Goal: Communication & Community: Answer question/provide support

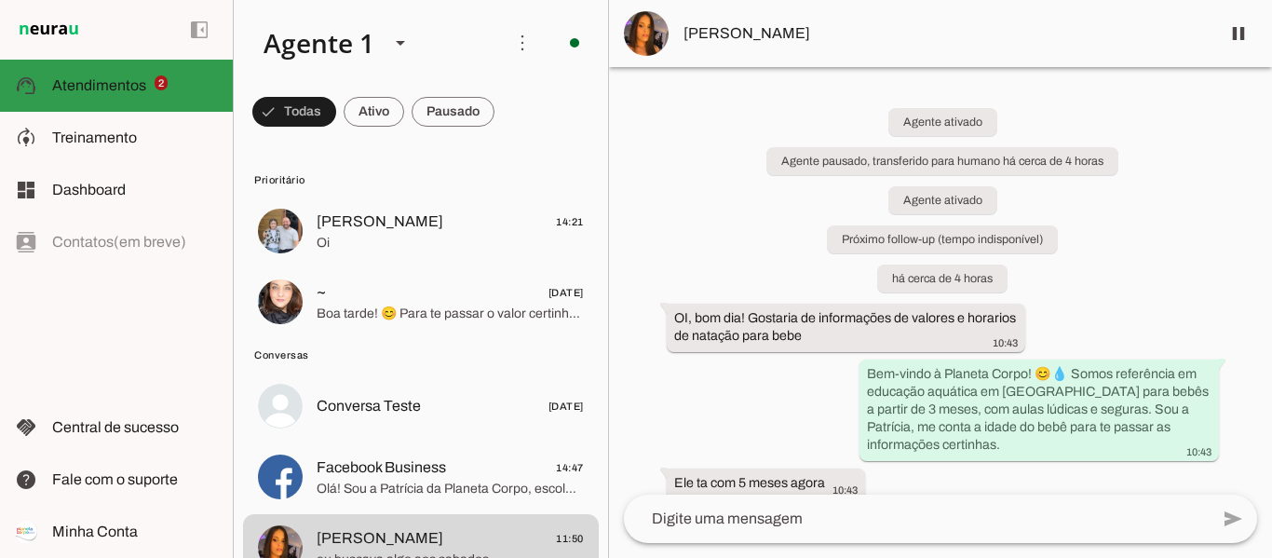
click at [129, 74] on md-item "support_agent Atendimentos Atendimentos 2" at bounding box center [116, 86] width 233 height 52
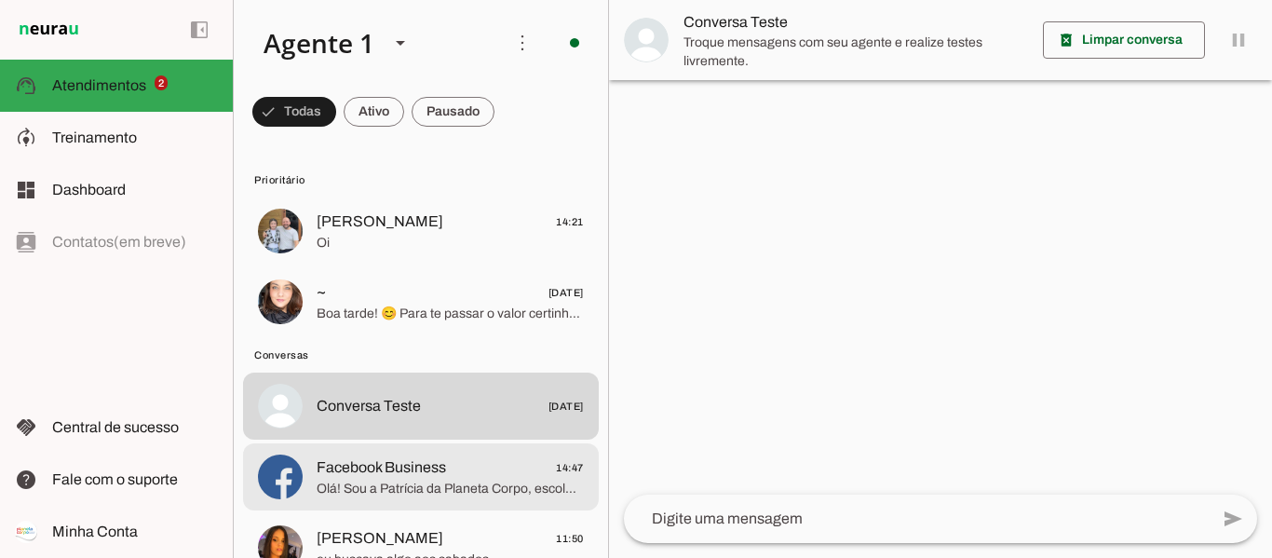
click at [424, 479] on span "Olá! Sou a Patrícia da Planeta Corpo, escola de atividades aquáticas em [GEOGRA…" at bounding box center [450, 488] width 267 height 19
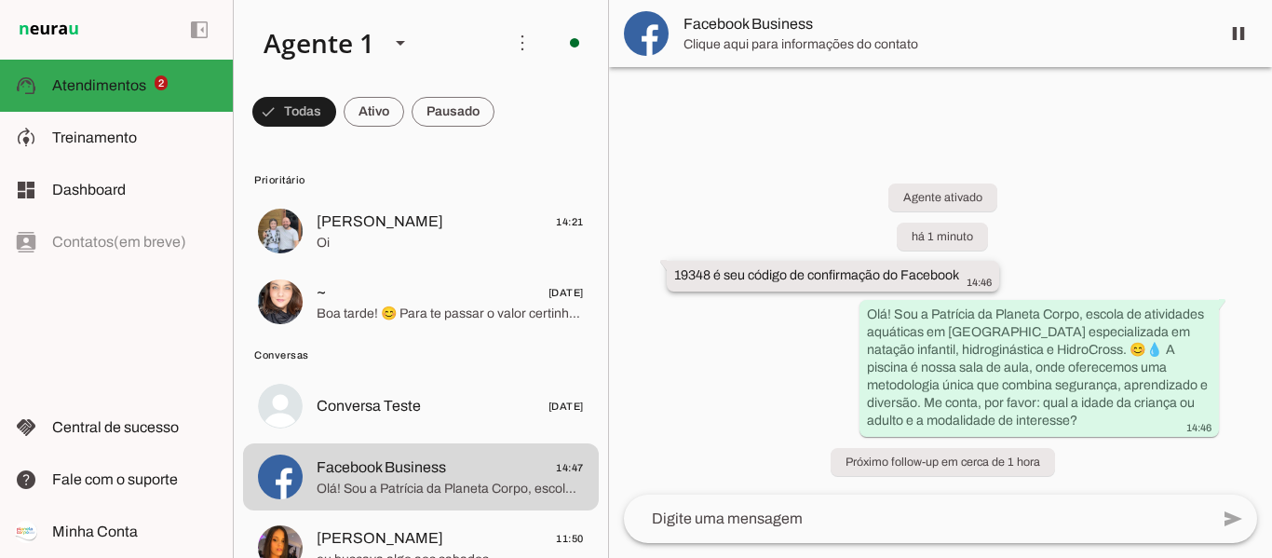
drag, startPoint x: 673, startPoint y: 276, endPoint x: 713, endPoint y: 280, distance: 40.3
click at [0, 0] on slot "19348 é seu código de confirmação do Facebook" at bounding box center [0, 0] width 0 height 0
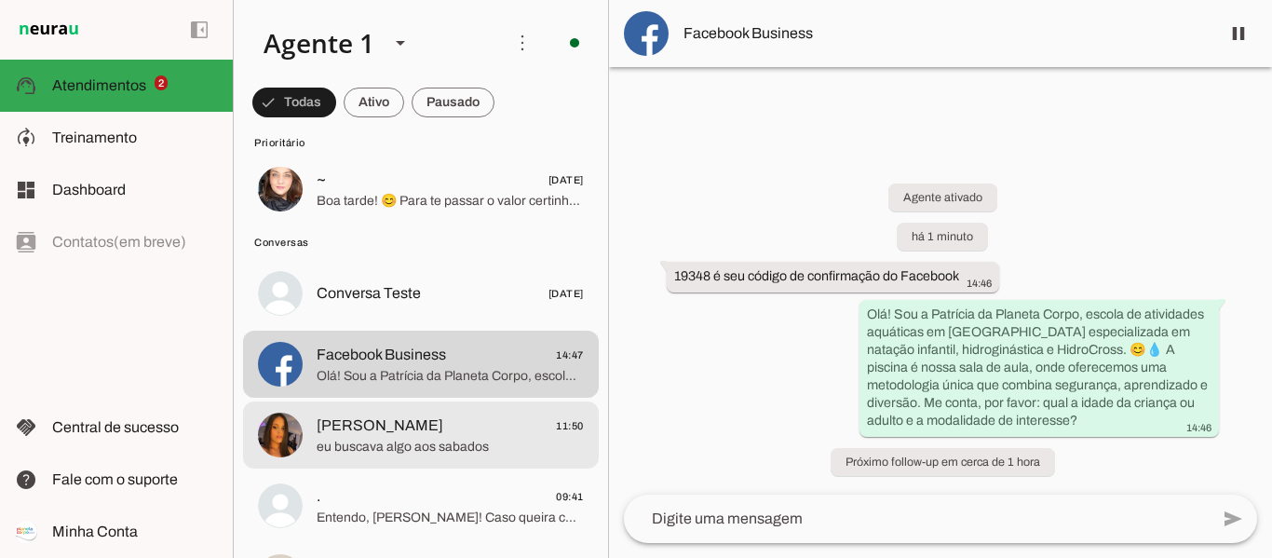
scroll to position [372, 0]
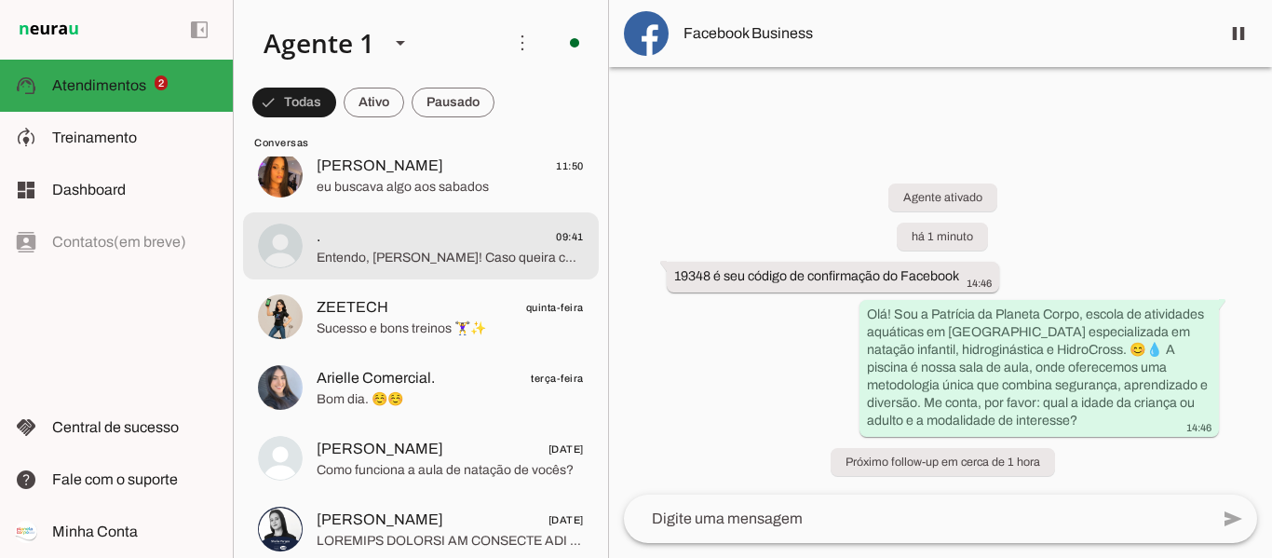
click at [508, 257] on span "Entendo, [PERSON_NAME]! Caso queira conhecer mais sobre natação infantil, hidro…" at bounding box center [450, 258] width 267 height 19
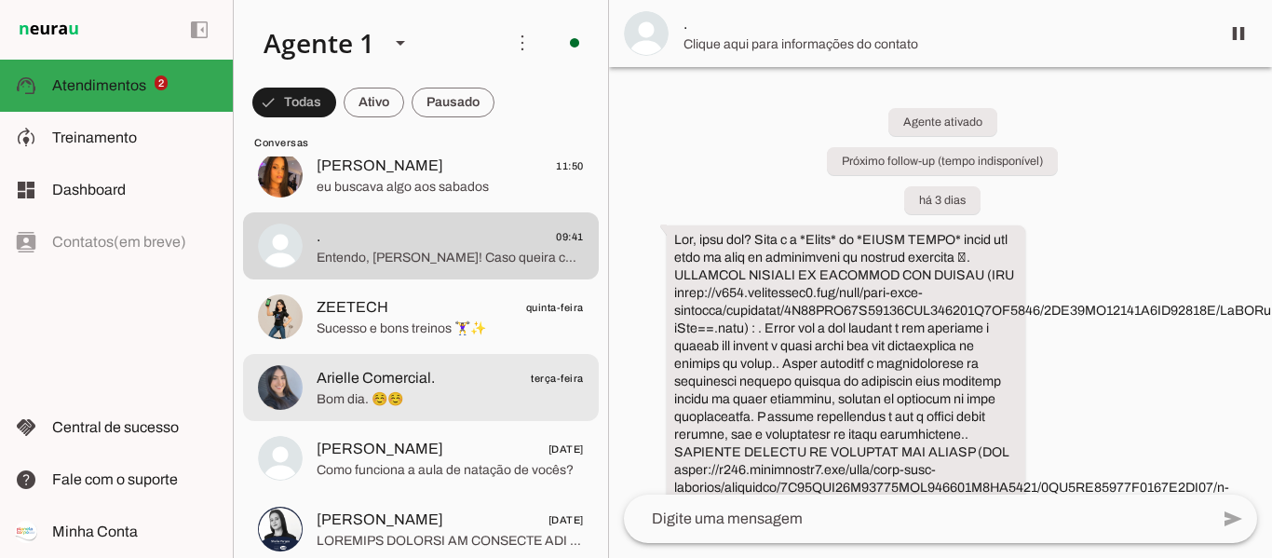
click at [447, 375] on span "Arielle Comercial. terça-feira" at bounding box center [450, 378] width 267 height 23
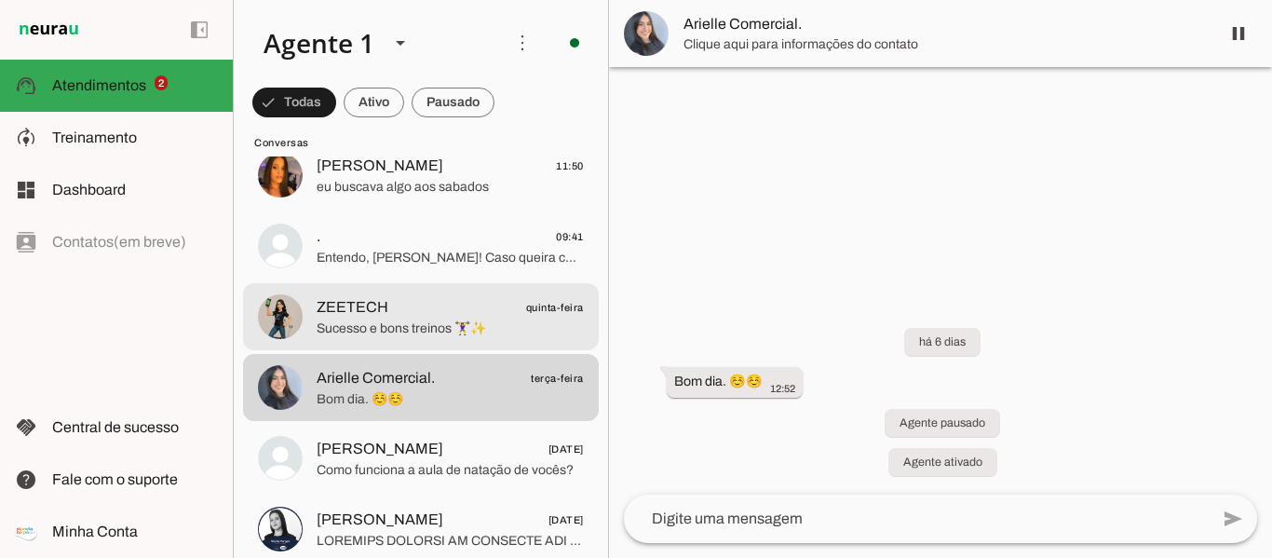
click at [454, 323] on span "Sucesso e bons treinos 🏋️‍♀️✨" at bounding box center [450, 328] width 267 height 19
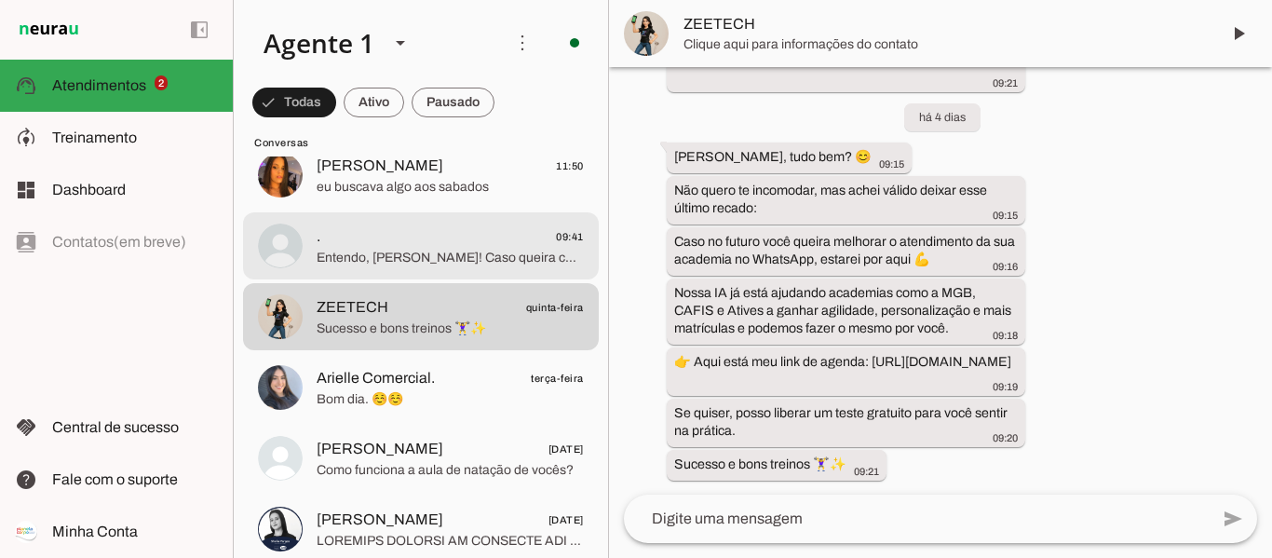
click at [458, 242] on span ". 09:41" at bounding box center [450, 236] width 267 height 23
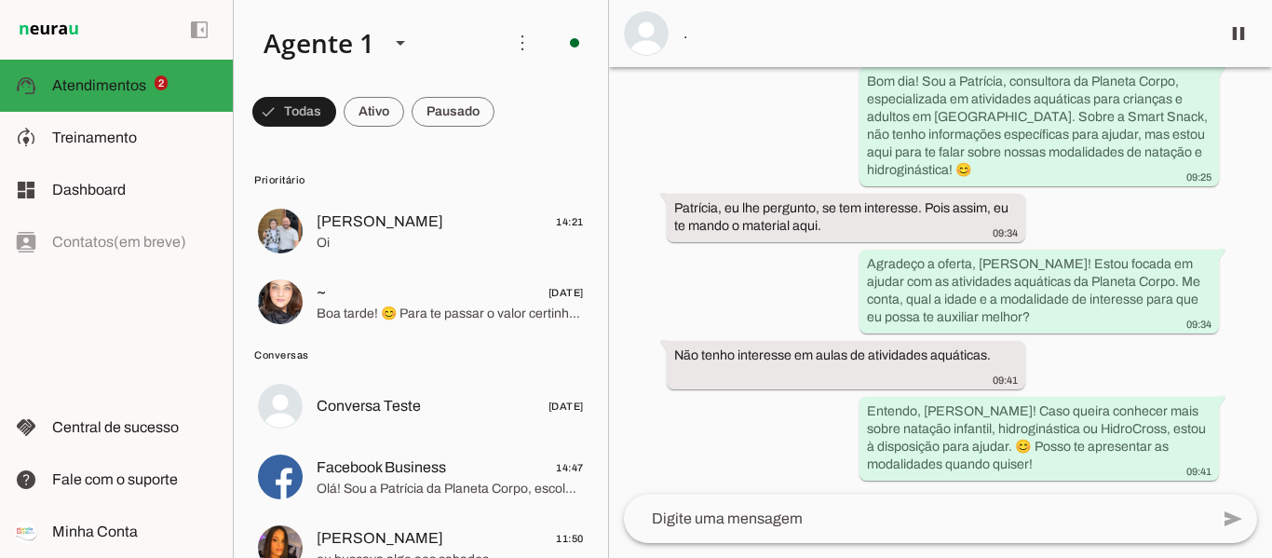
drag, startPoint x: 397, startPoint y: 297, endPoint x: 797, endPoint y: 256, distance: 402.4
click at [797, 256] on div "Agente ativado Próximo follow-up (tempo indisponível) há 3 dias 11:08 Bem-vinda…" at bounding box center [940, 280] width 663 height 427
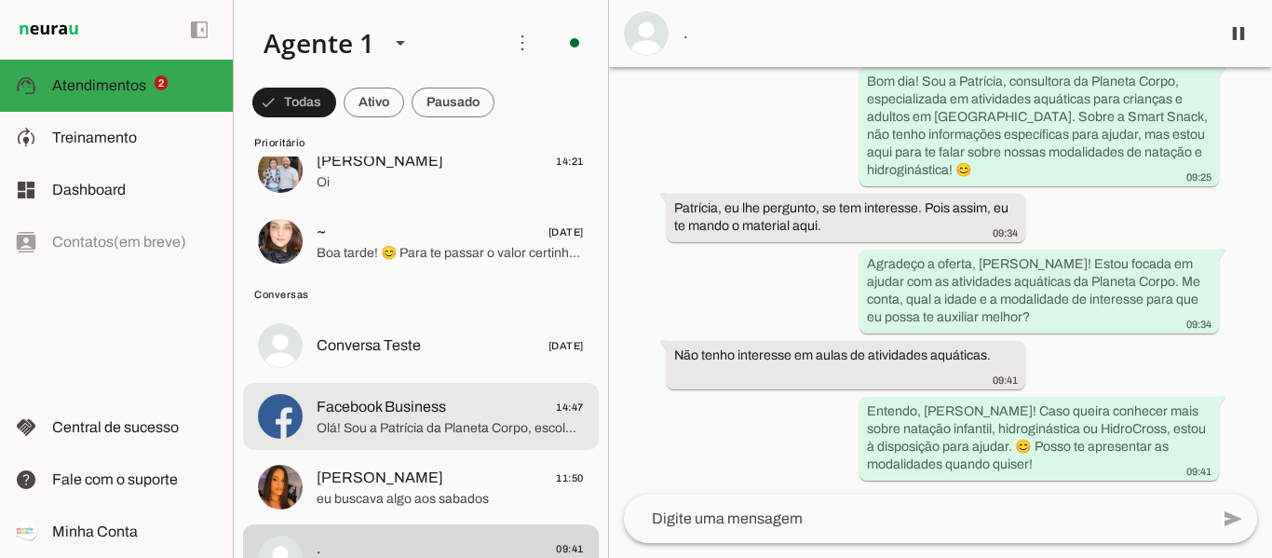
scroll to position [93, 0]
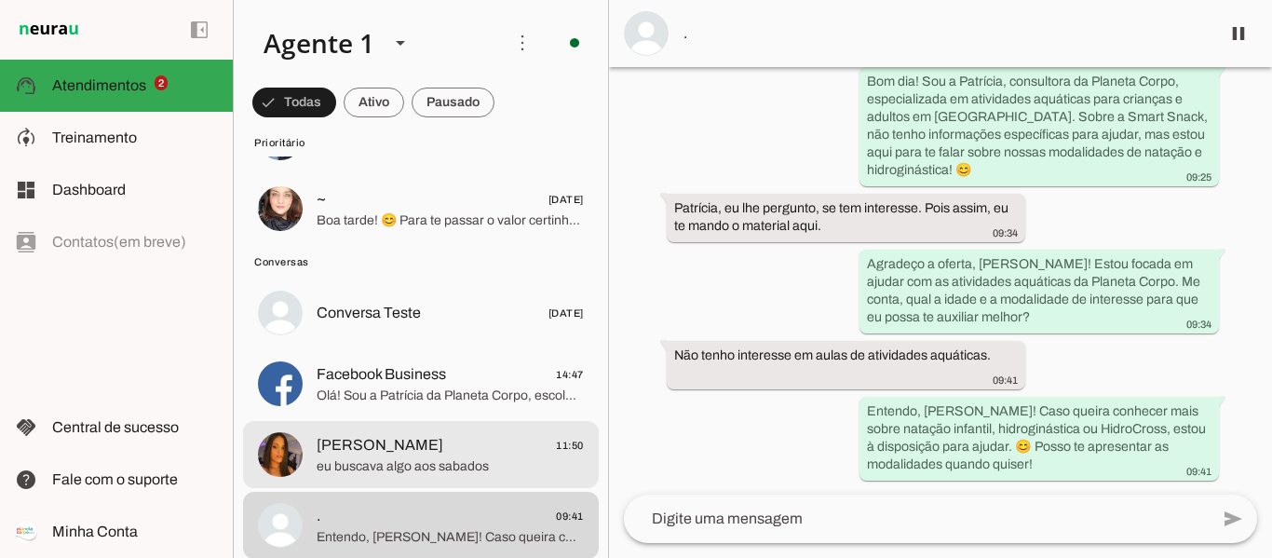
click at [377, 454] on span "[PERSON_NAME]" at bounding box center [380, 445] width 127 height 22
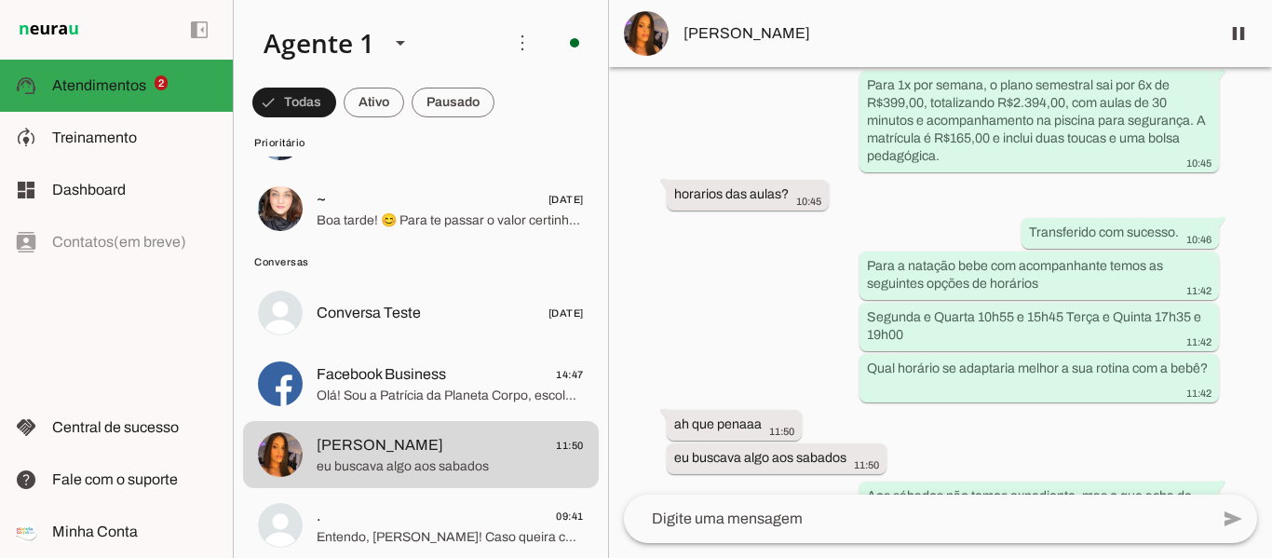
scroll to position [762, 0]
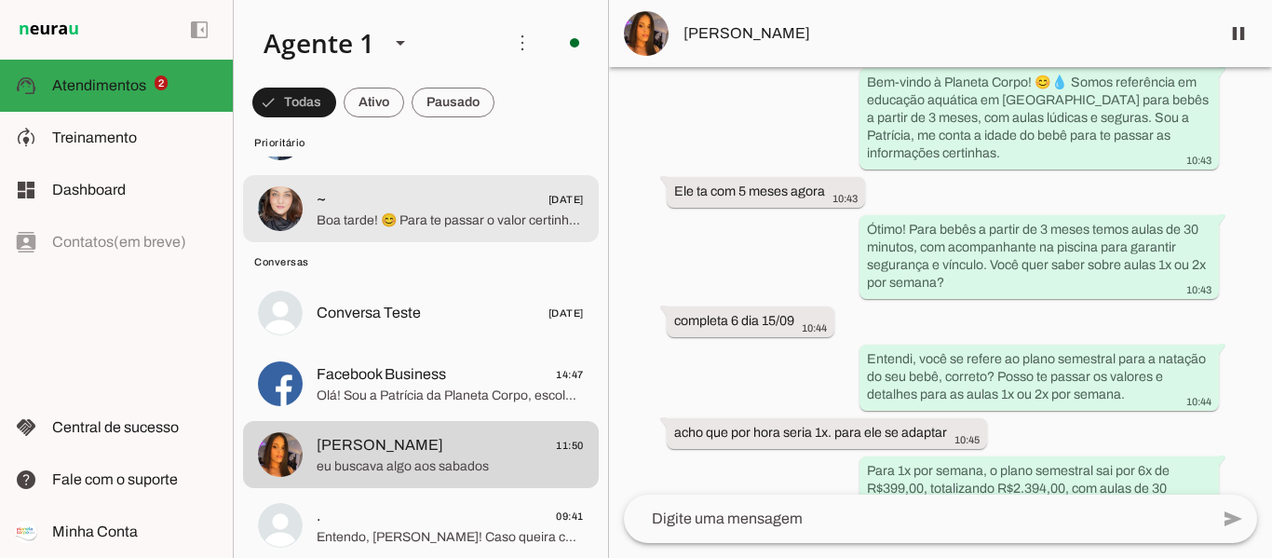
click at [426, 226] on span "Boa tarde! 😊 Para te passar o valor certinho, me conta por favor: qual a idade …" at bounding box center [450, 220] width 267 height 19
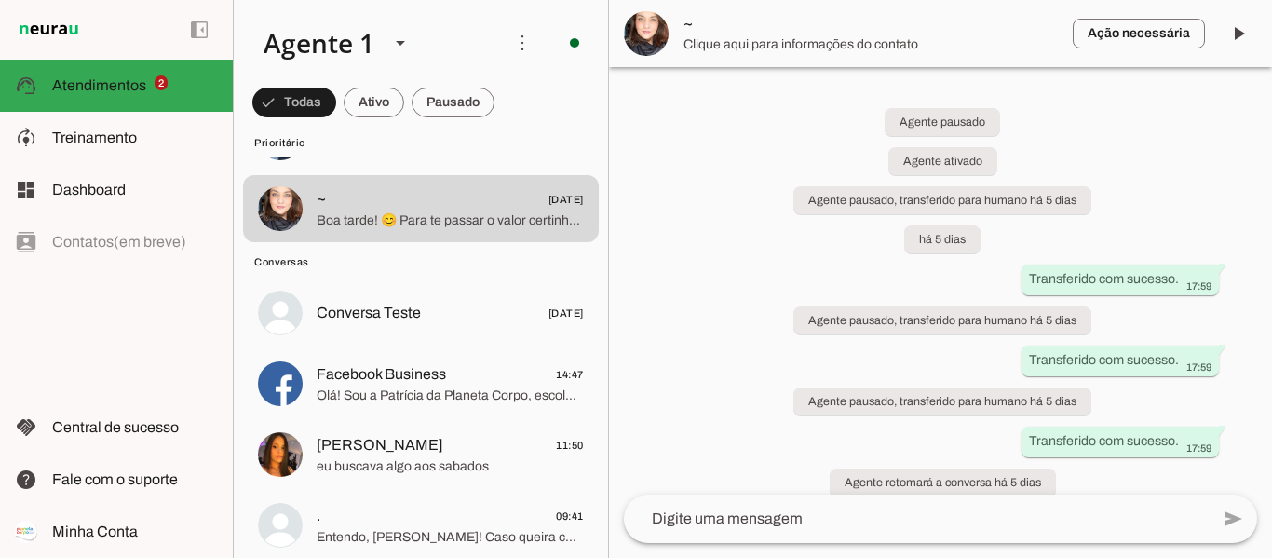
scroll to position [20, 0]
